Goal: Use online tool/utility: Use online tool/utility

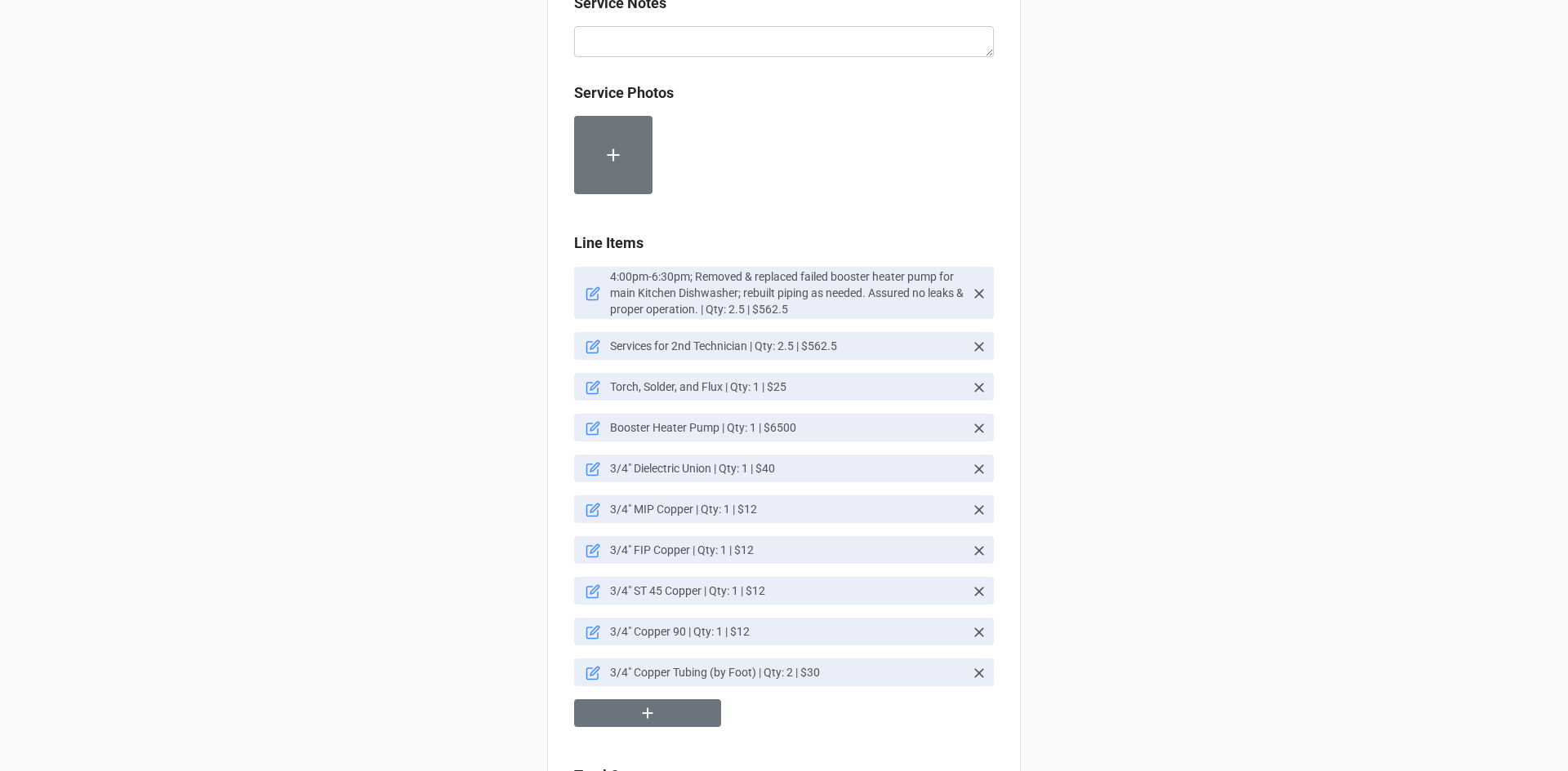
scroll to position [897, 0]
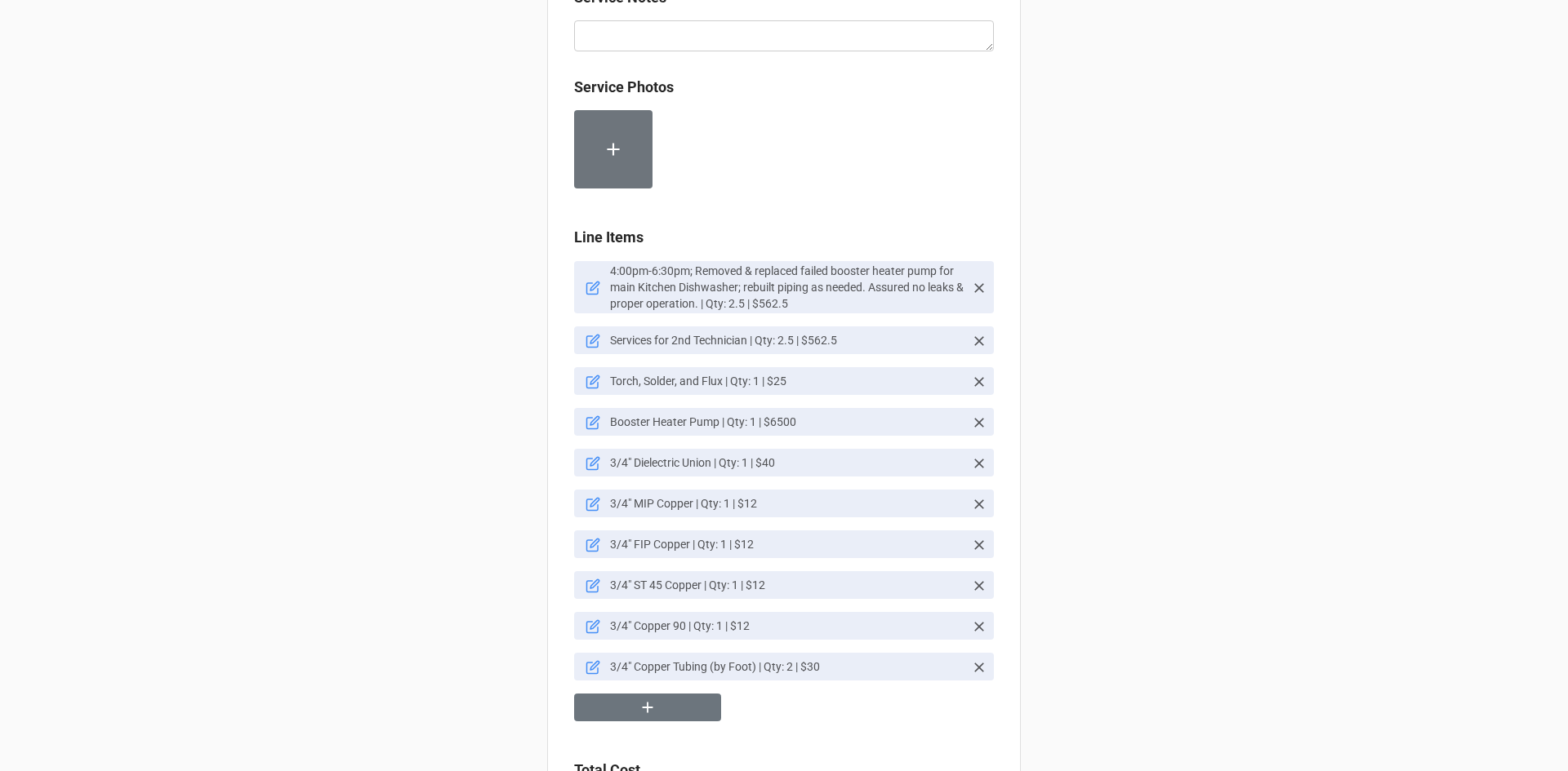
click at [585, 418] on icon at bounding box center [593, 423] width 15 height 15
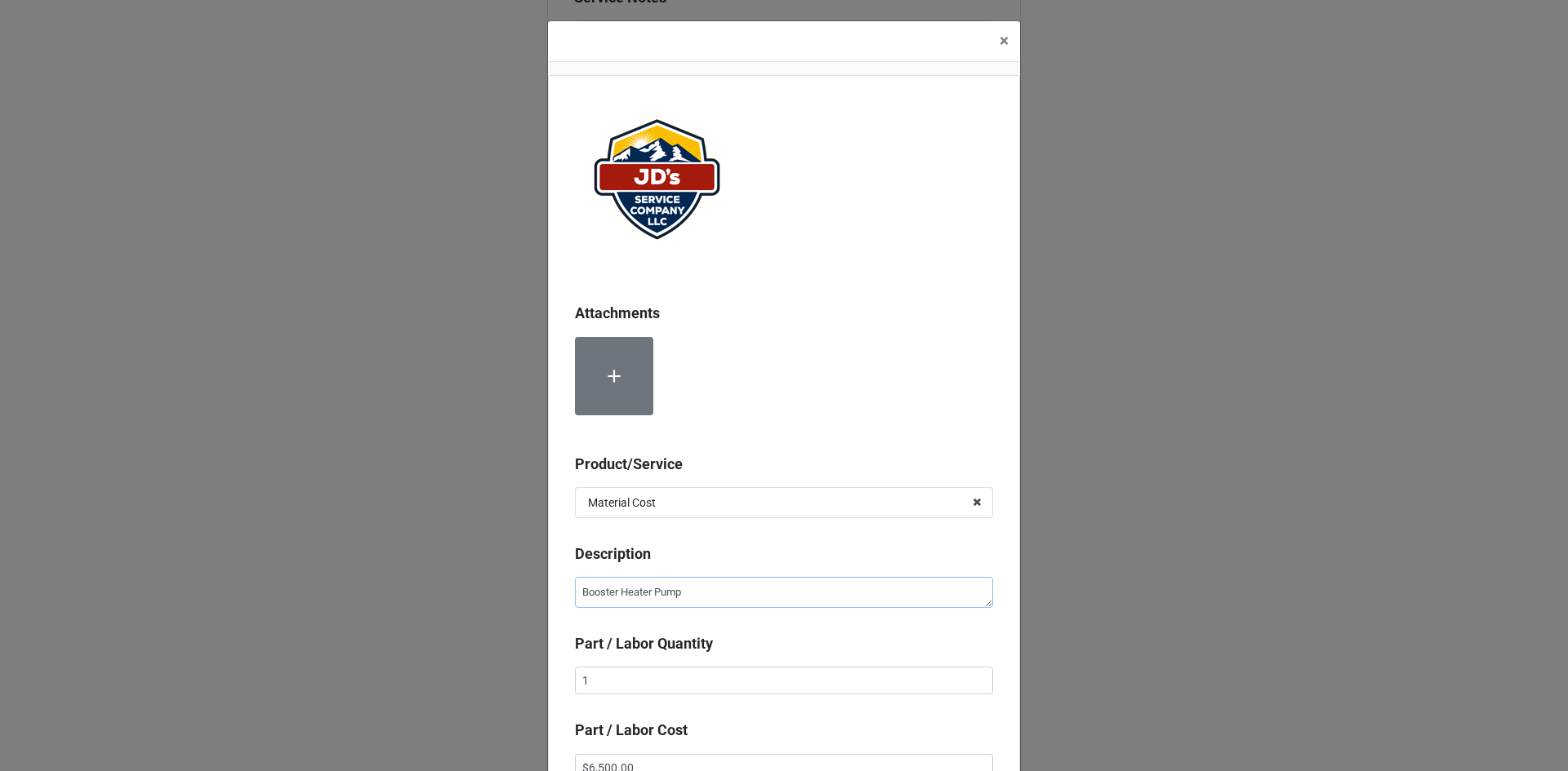
click at [686, 586] on textarea "Booster Heater Pump" at bounding box center [784, 592] width 418 height 31
type textarea "x"
type textarea "Booster Heater Pump"
type textarea "x"
type textarea "Booster Heater Pump,"
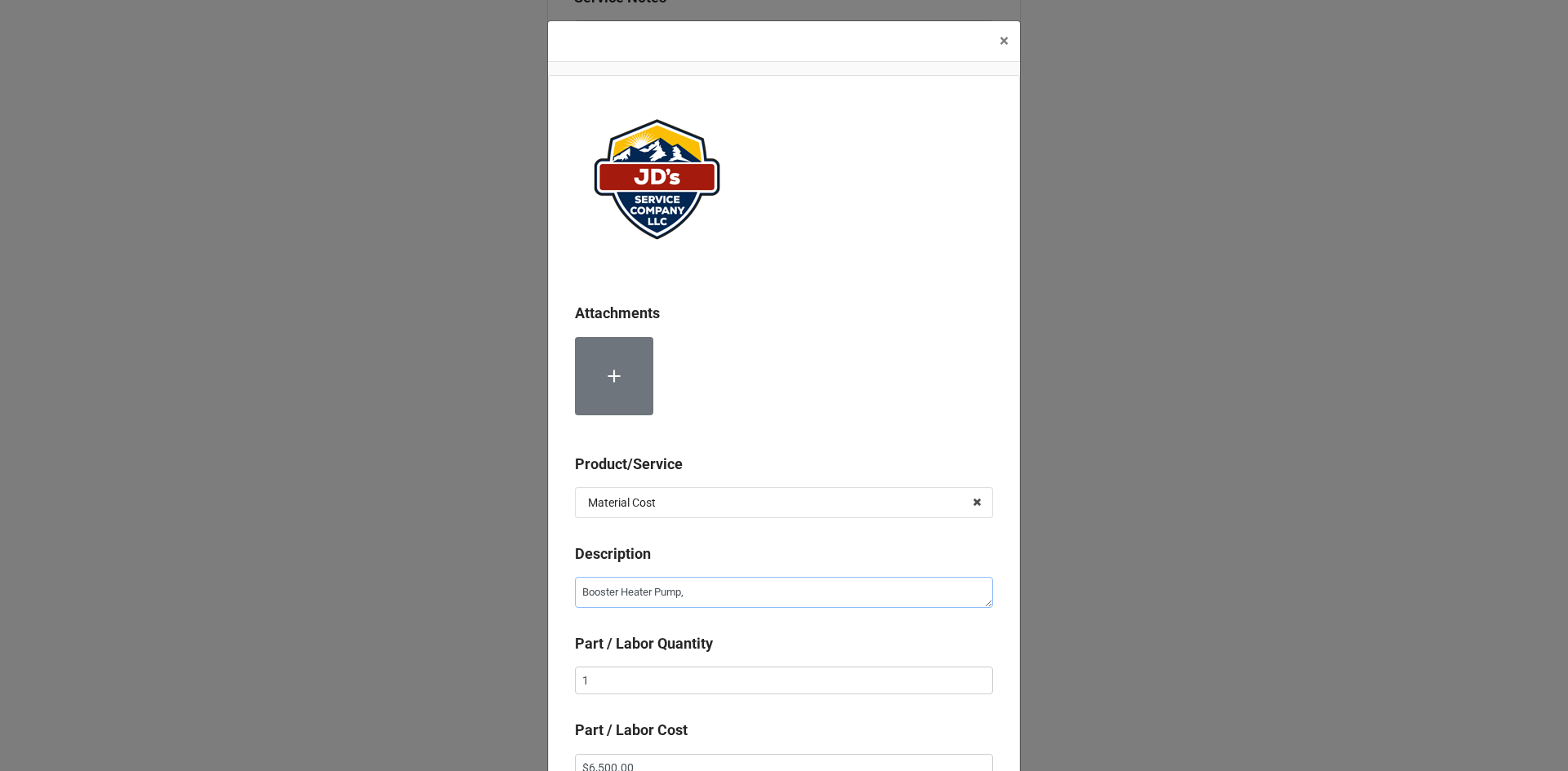
type textarea "x"
type textarea "Booster Heater Pump,"
paste textarea "3 Phase, 230V"
type textarea "x"
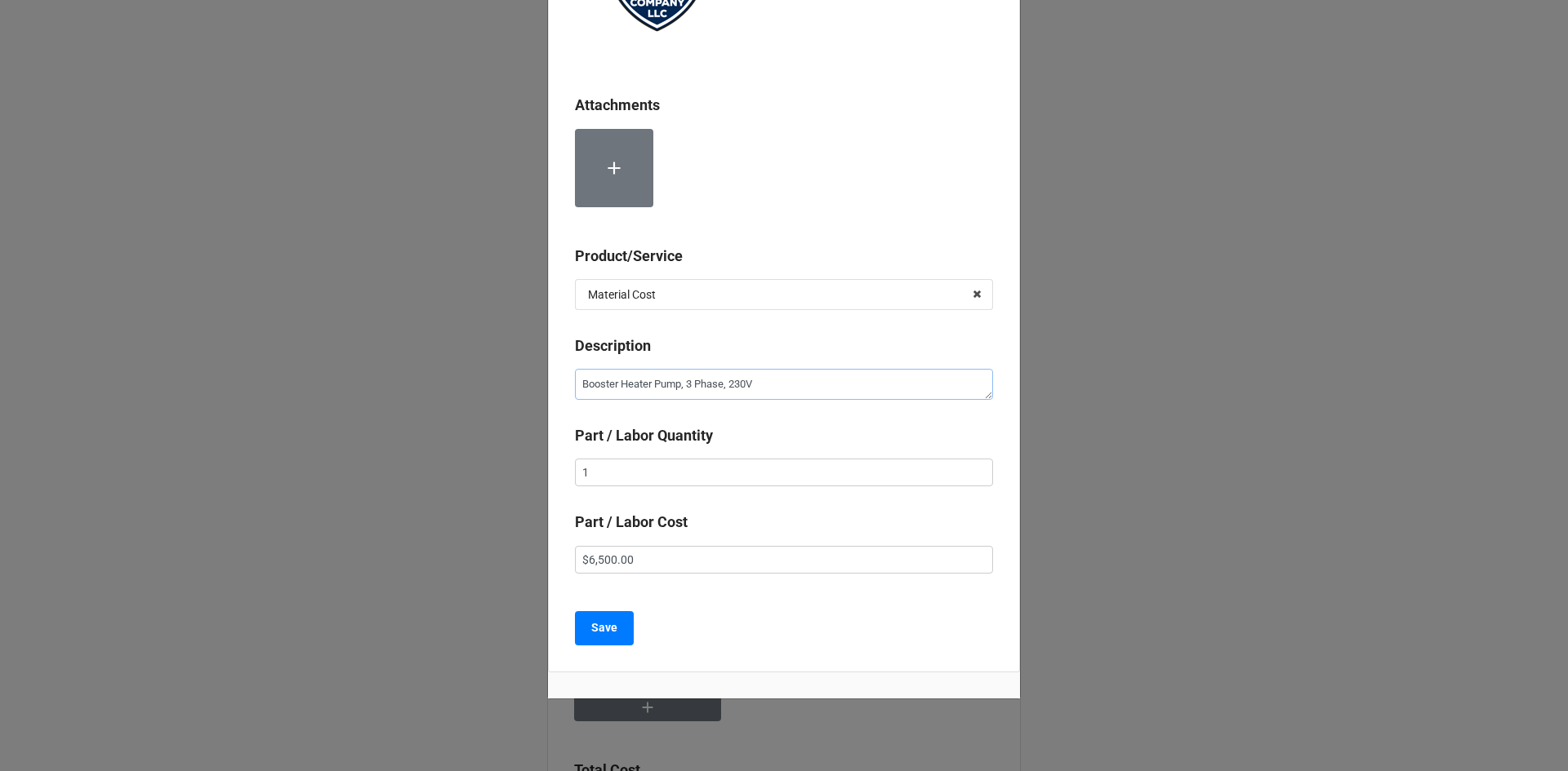
scroll to position [237, 0]
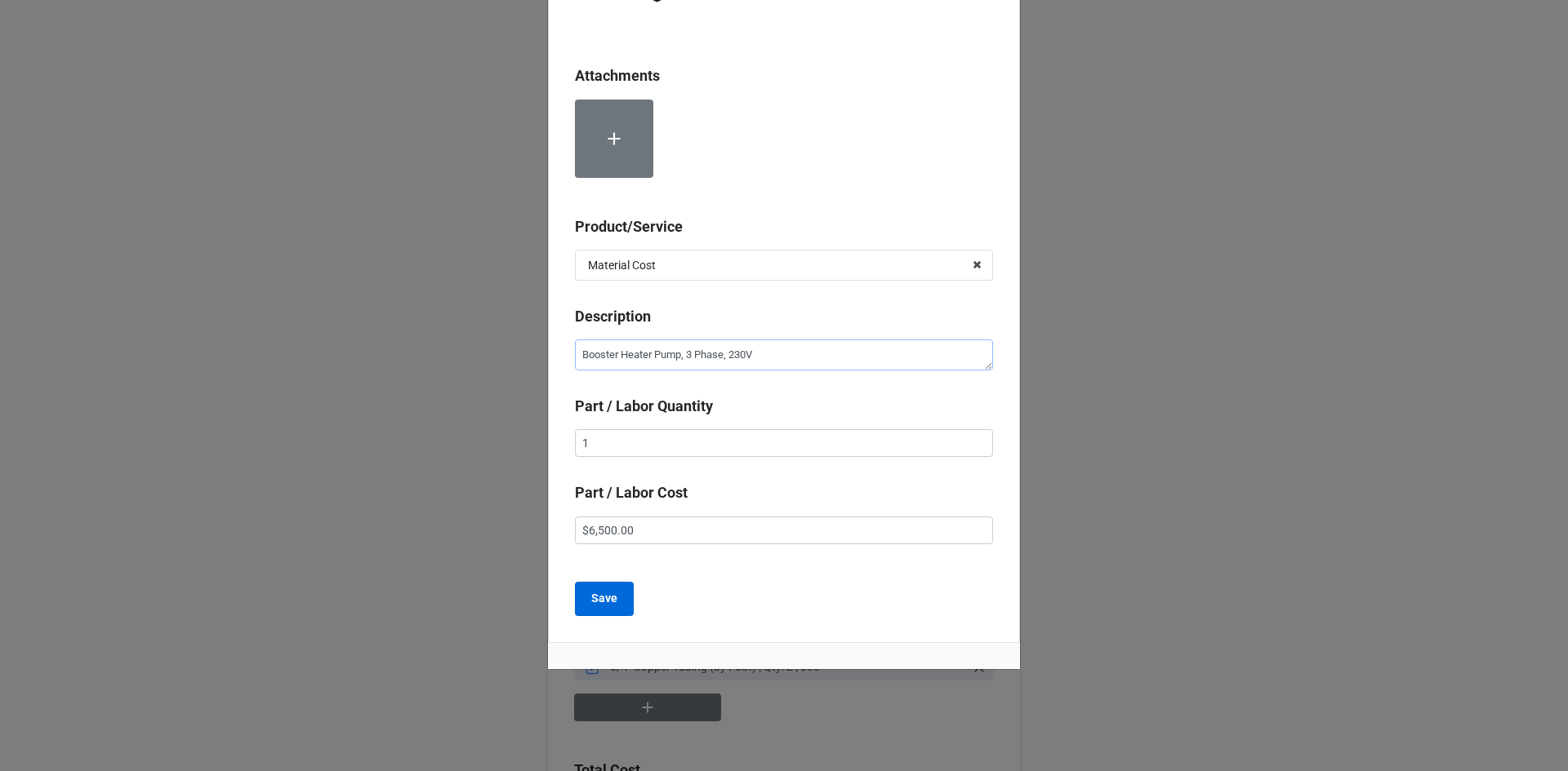
type textarea "Booster Heater Pump, 3 Phase, 230V"
click at [602, 592] on b "Save" at bounding box center [604, 599] width 26 height 17
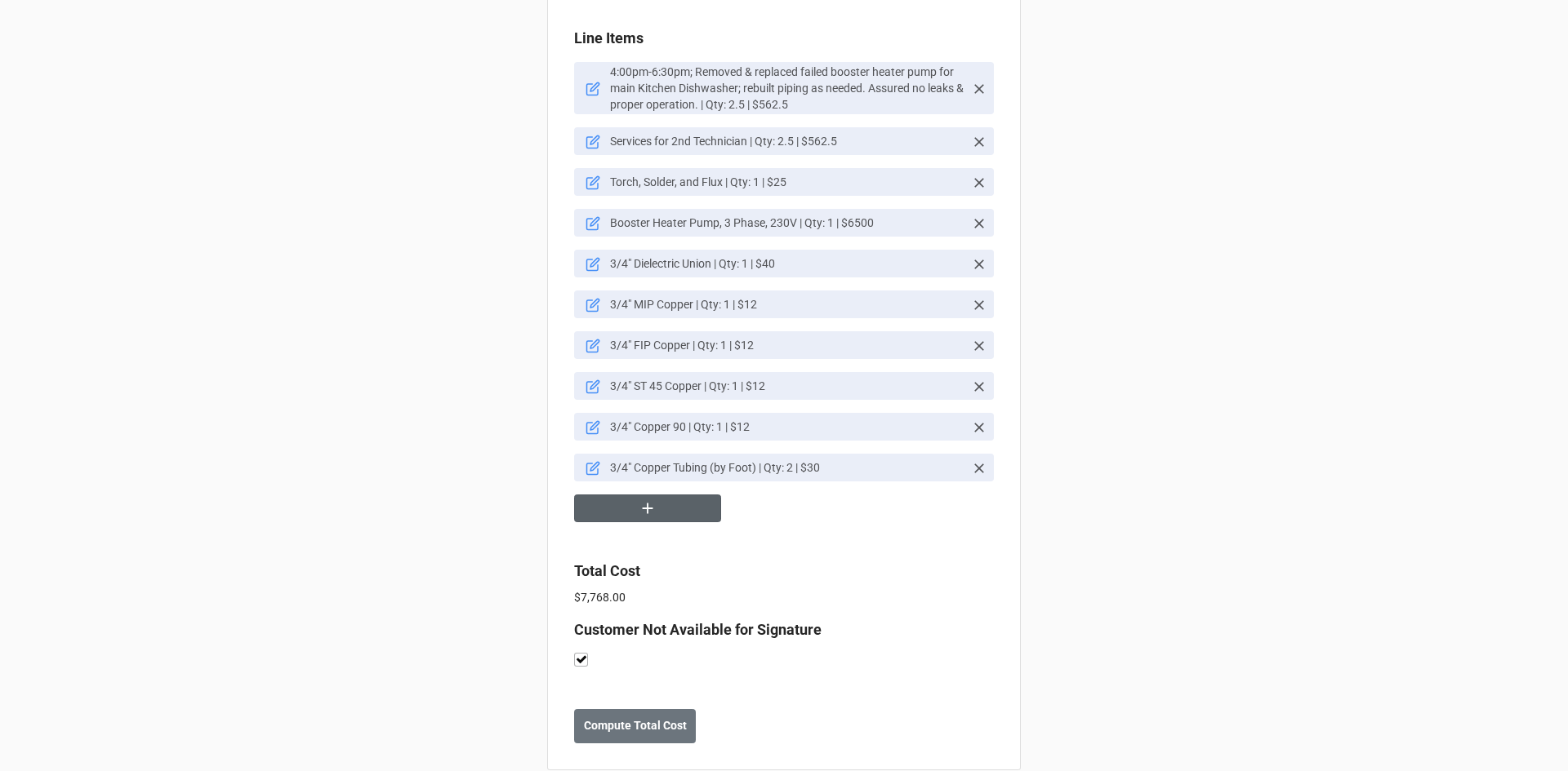
scroll to position [1123, 0]
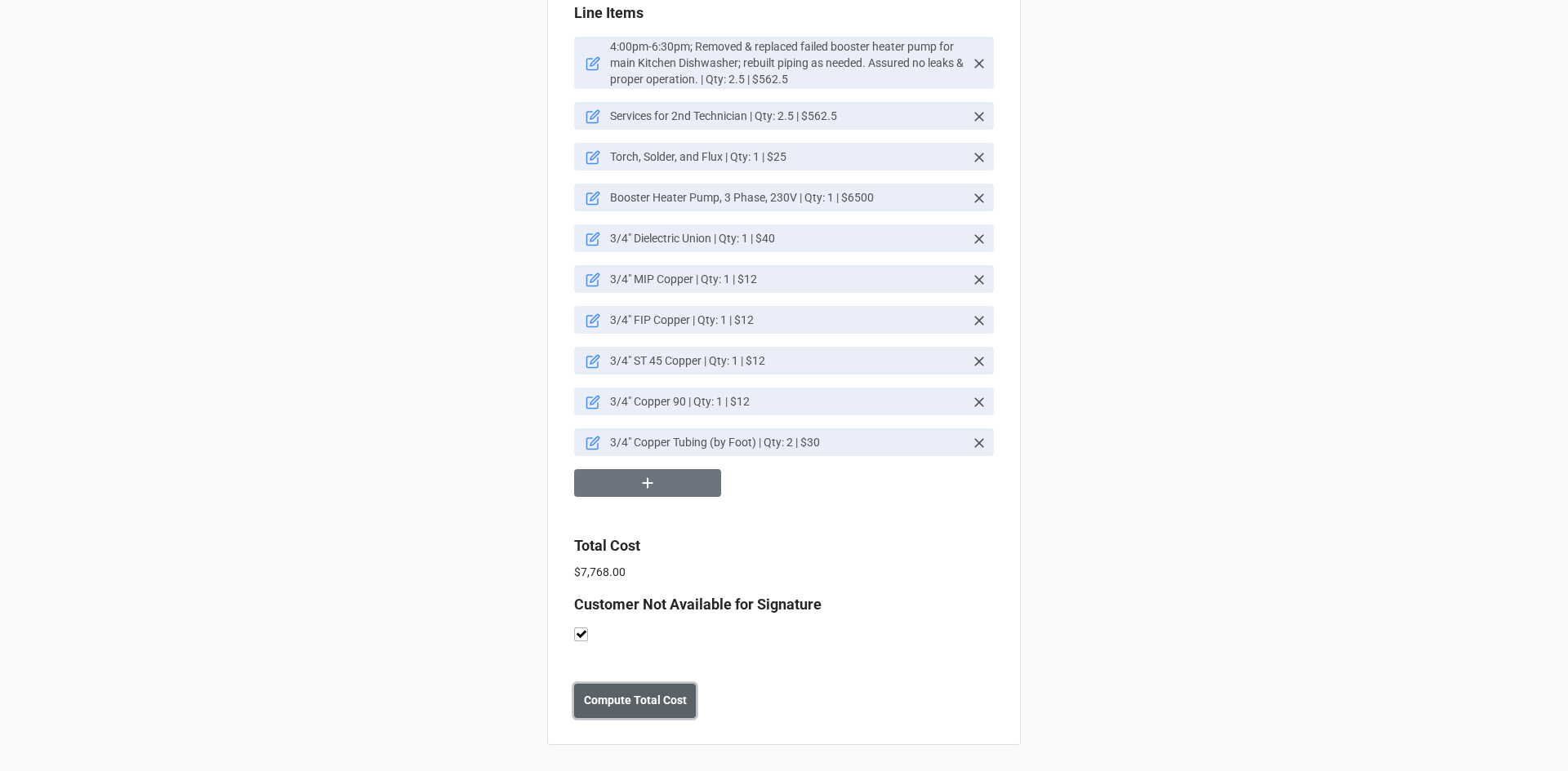
click at [625, 698] on b "Compute Total Cost" at bounding box center [636, 700] width 103 height 17
click at [591, 701] on b "Save" at bounding box center [604, 700] width 26 height 17
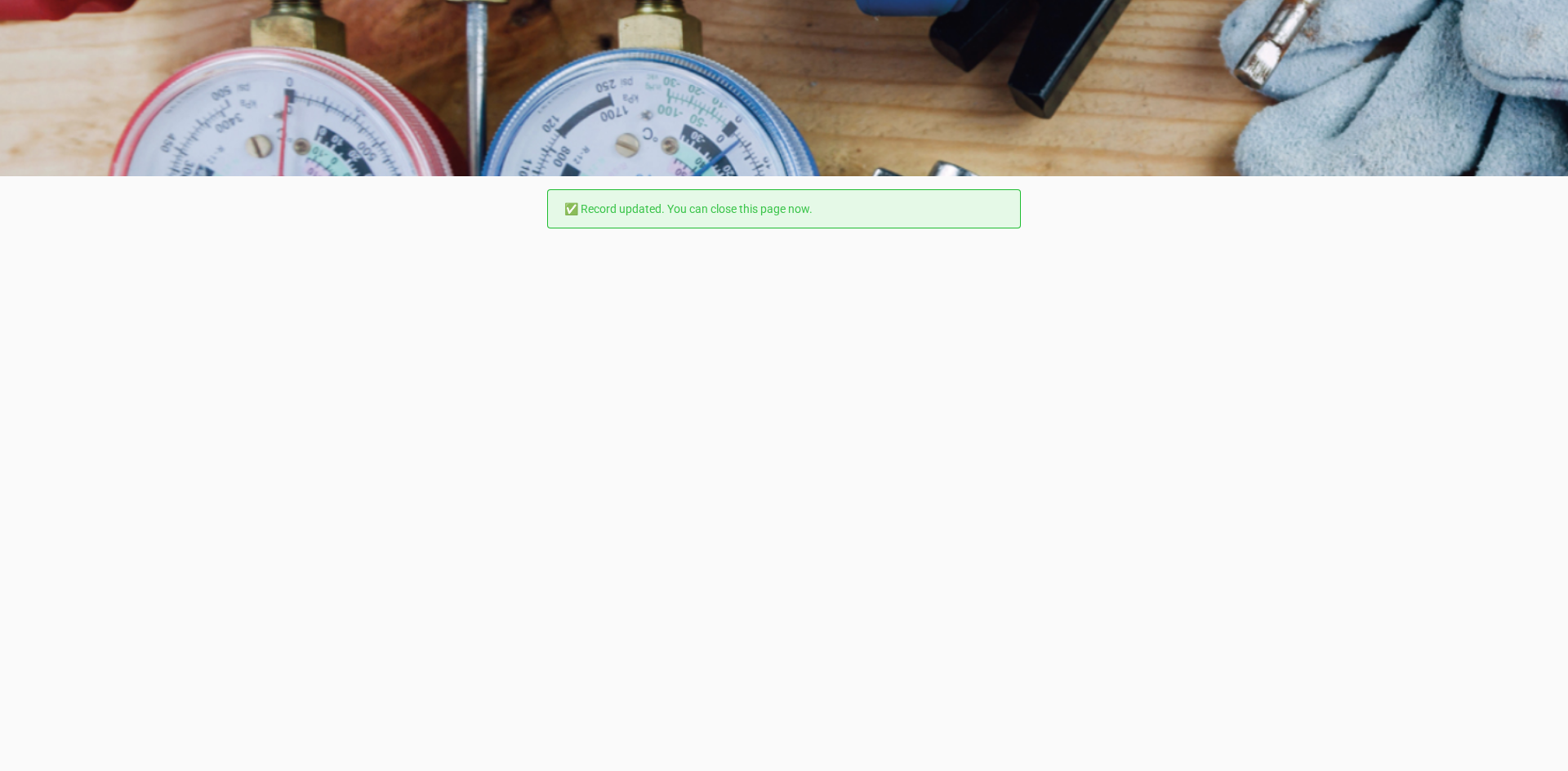
scroll to position [0, 0]
